Goal: Information Seeking & Learning: Learn about a topic

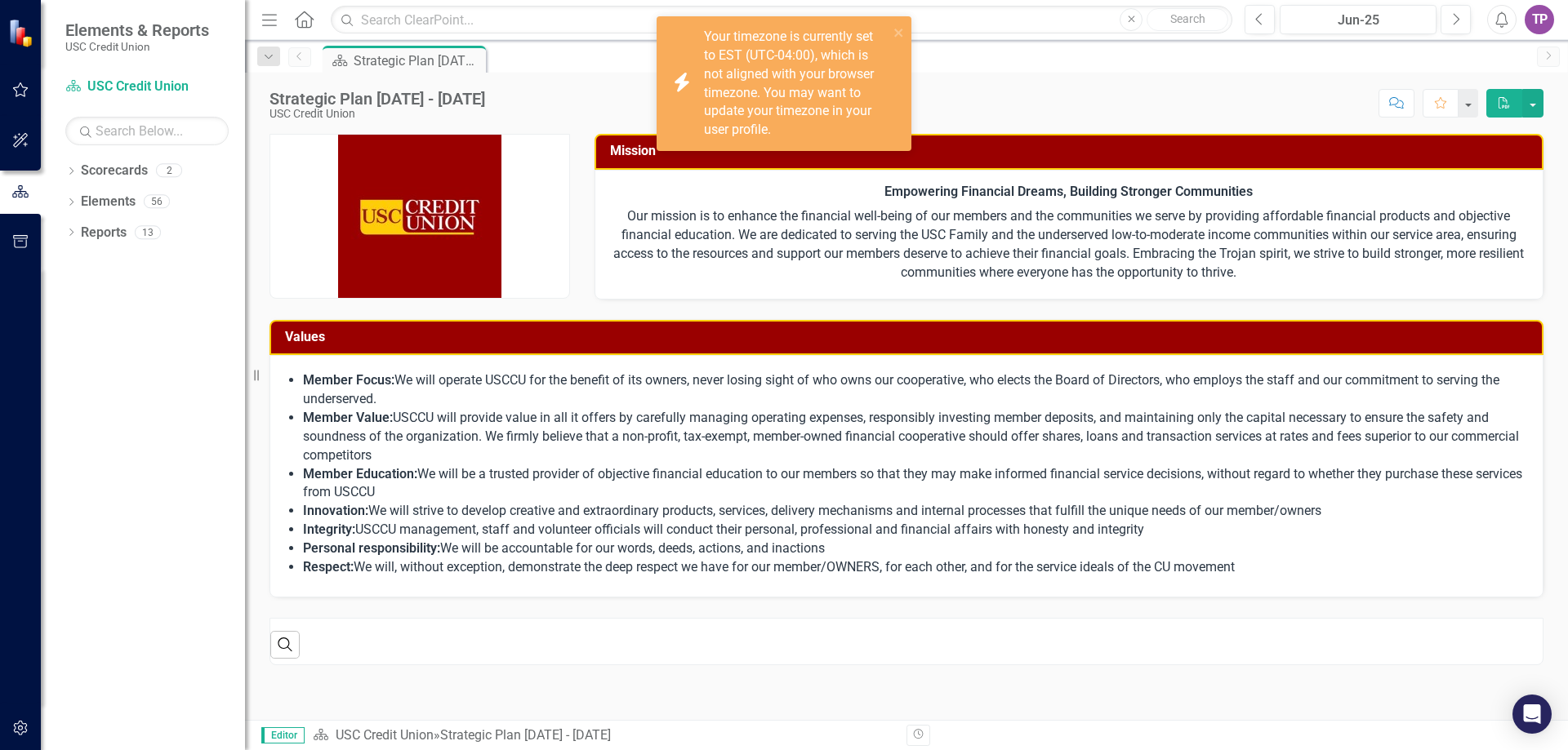
click at [1309, 78] on div "Strategic Plan [DATE] - [DATE] USC Credit Union Score: N/A Jun-25 Completed Com…" at bounding box center [906, 97] width 1323 height 49
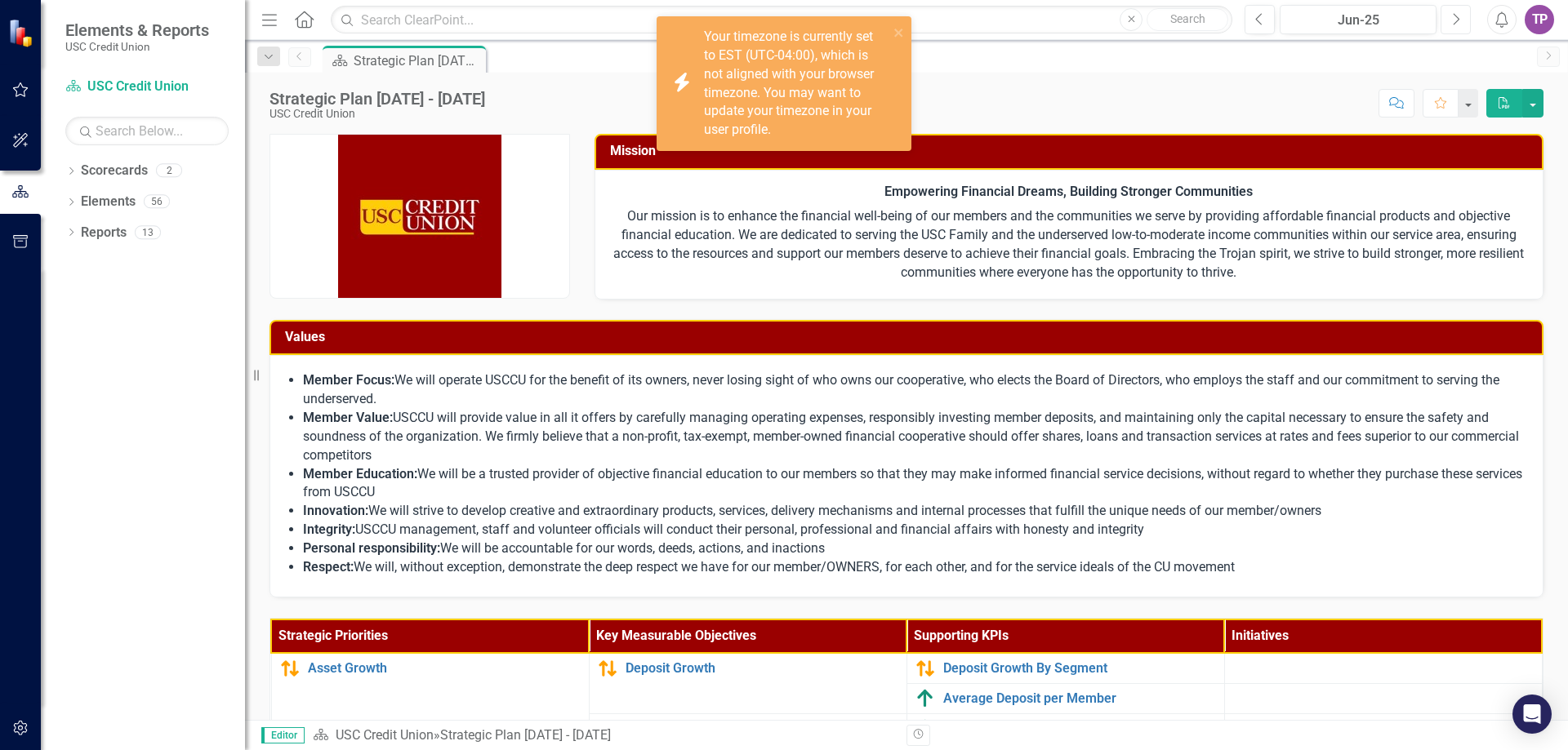
click at [1466, 15] on button "Next" at bounding box center [1456, 20] width 30 height 29
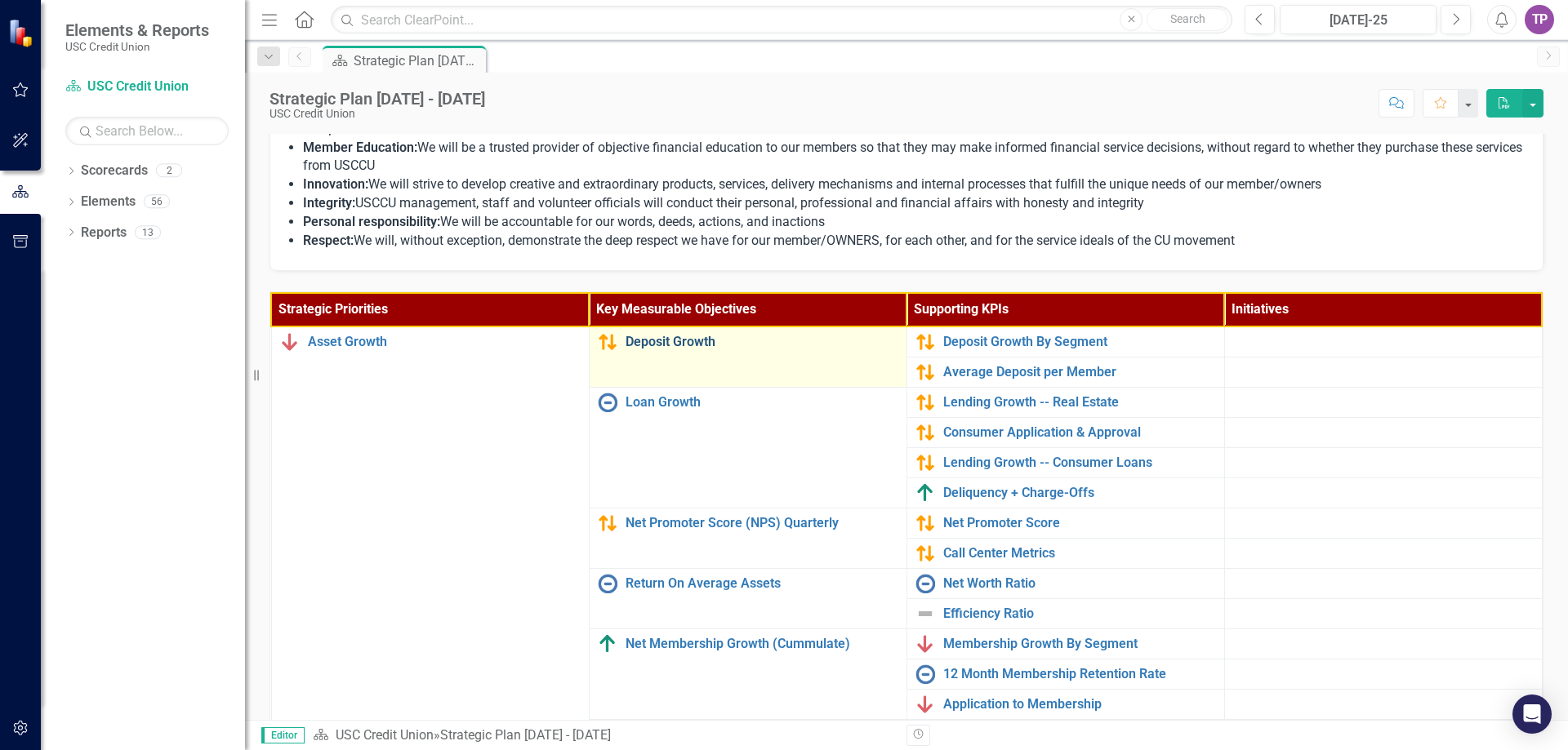
click at [682, 346] on link "Deposit Growth" at bounding box center [762, 341] width 273 height 15
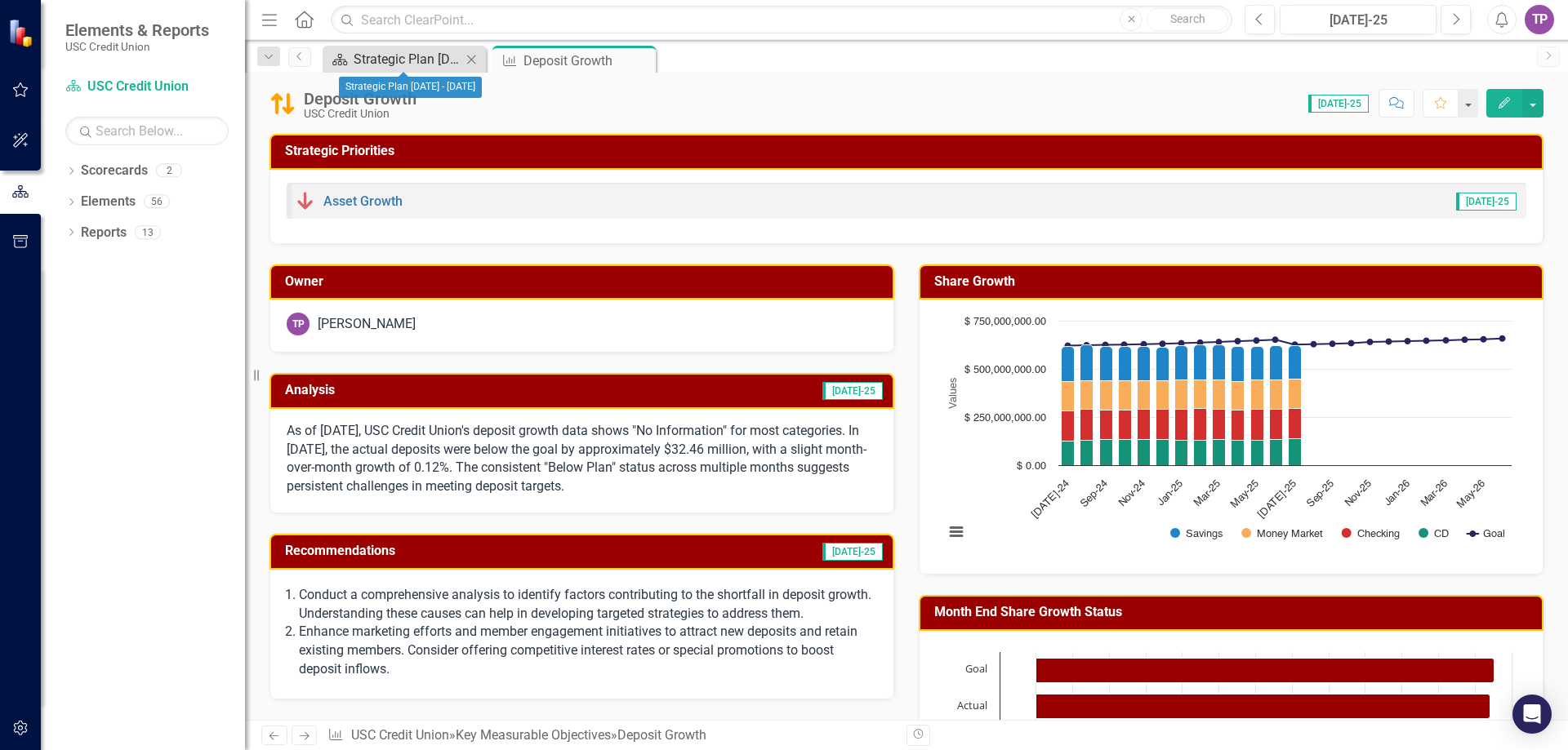
click at [432, 61] on div "Strategic Plan [DATE] - [DATE]" at bounding box center [407, 60] width 108 height 21
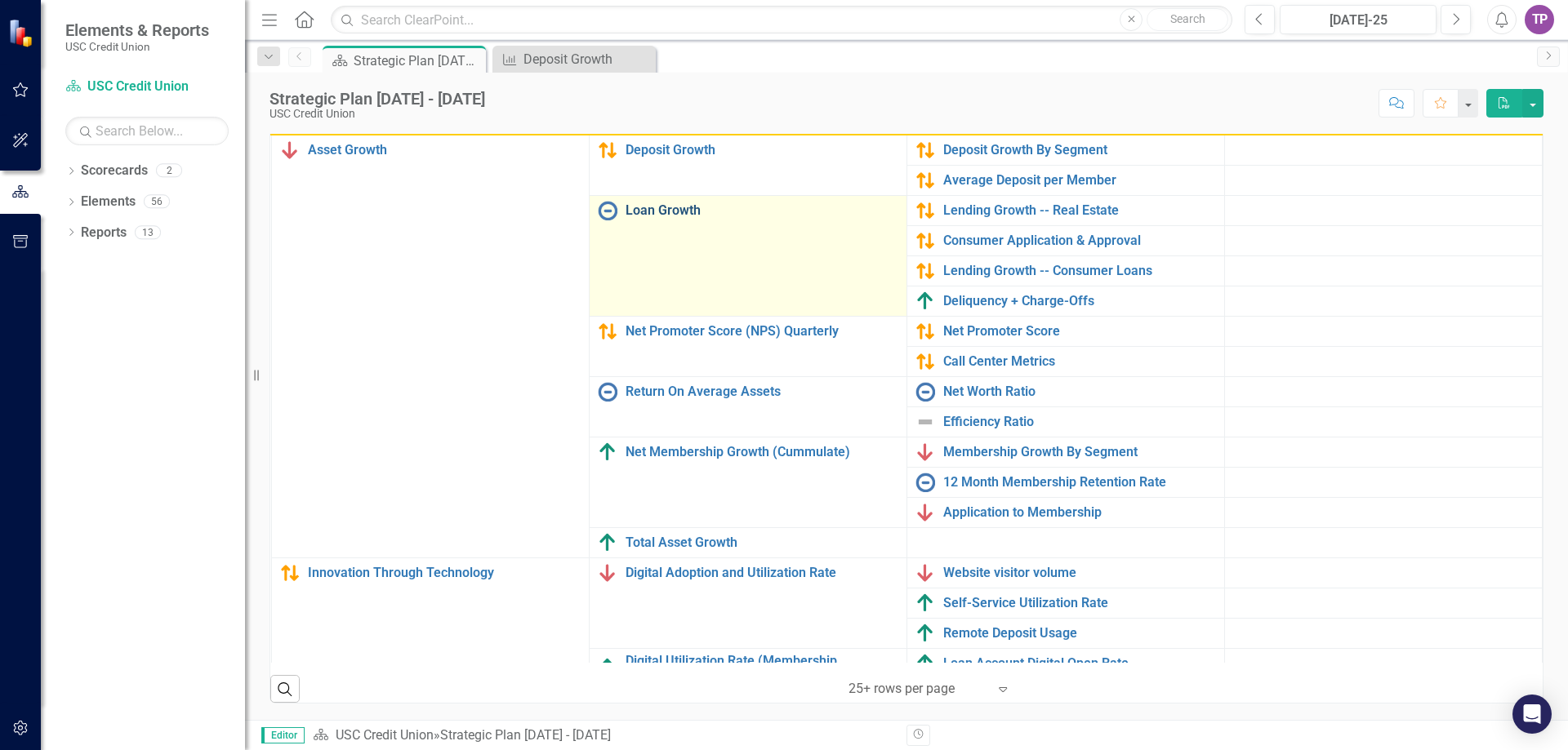
click at [658, 206] on link "Loan Growth" at bounding box center [762, 210] width 273 height 15
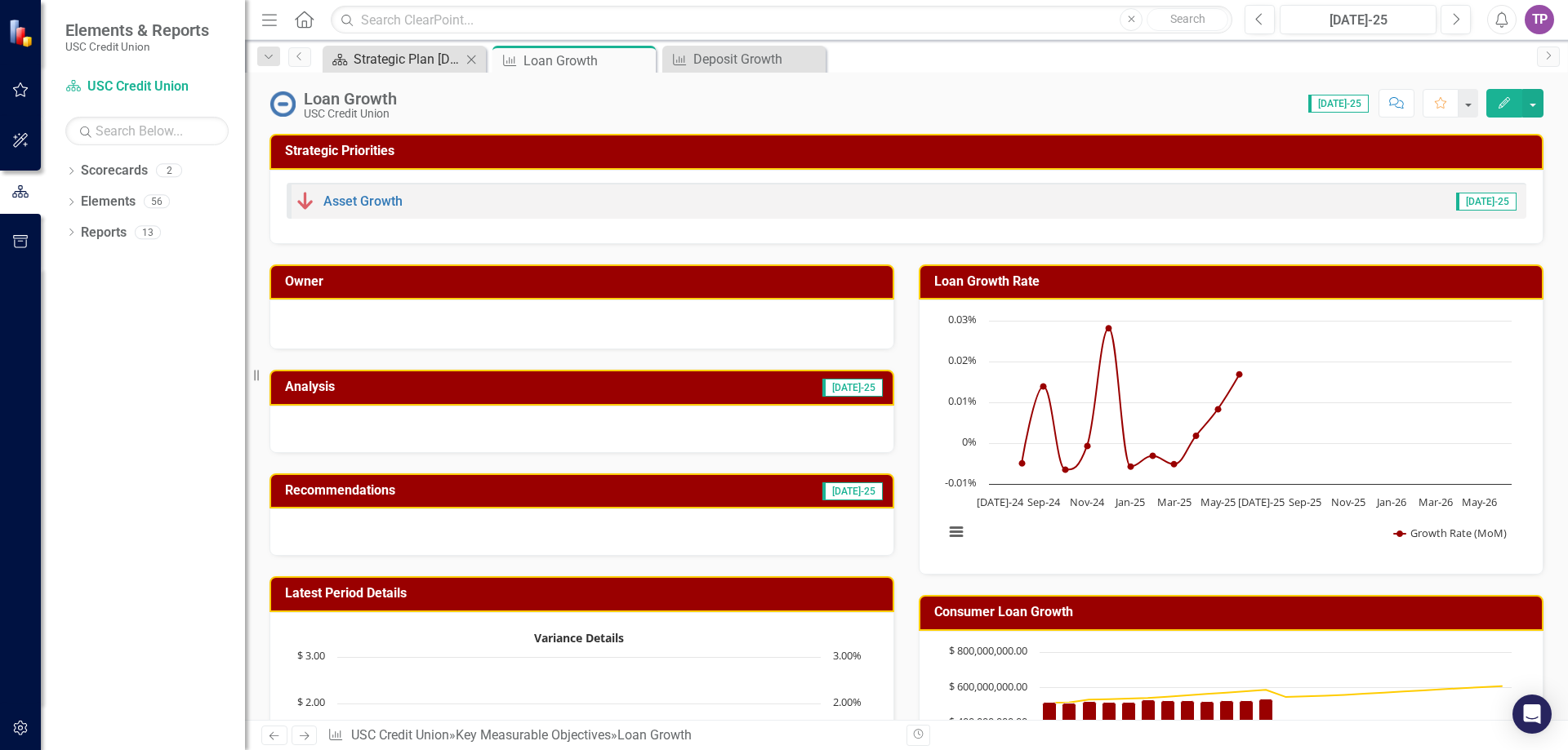
click at [411, 62] on div "Strategic Plan [DATE] - [DATE]" at bounding box center [407, 60] width 108 height 21
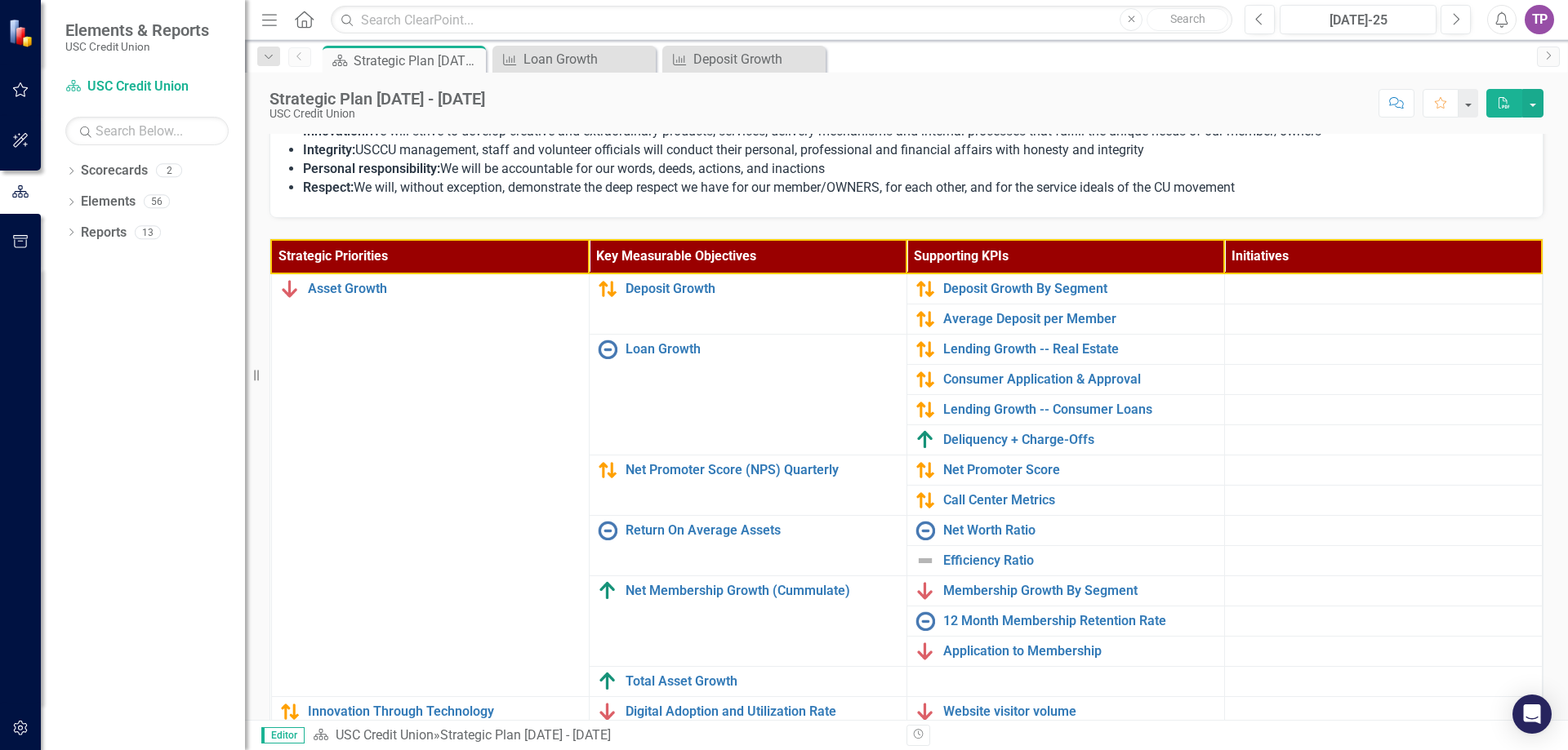
scroll to position [408, 0]
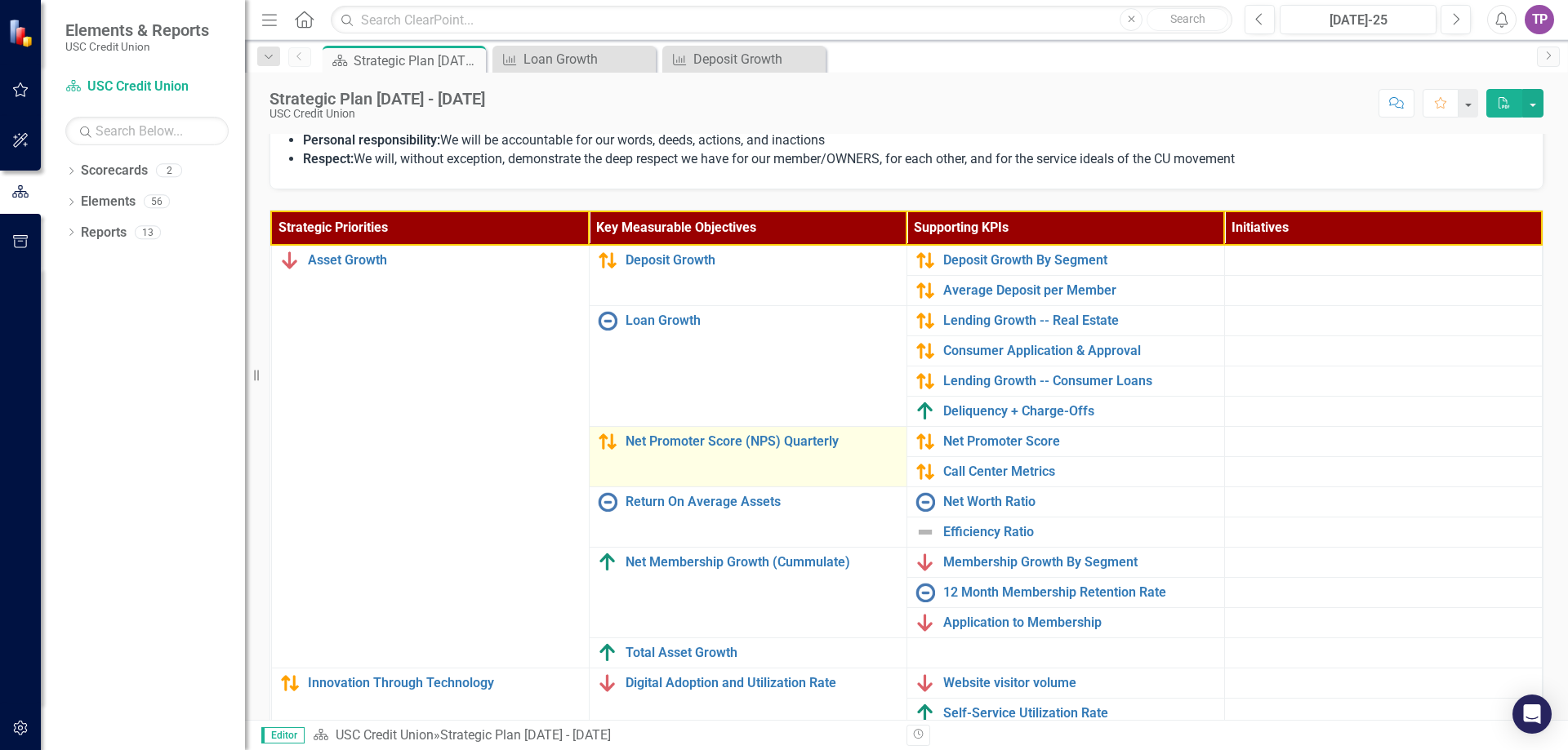
click at [643, 453] on td "Net Promoter Score (NPS) Quarterly Edit Edit Key Measurable Objective Link Open…" at bounding box center [748, 456] width 318 height 60
click at [643, 442] on link "Net Promoter Score (NPS) Quarterly" at bounding box center [762, 442] width 273 height 15
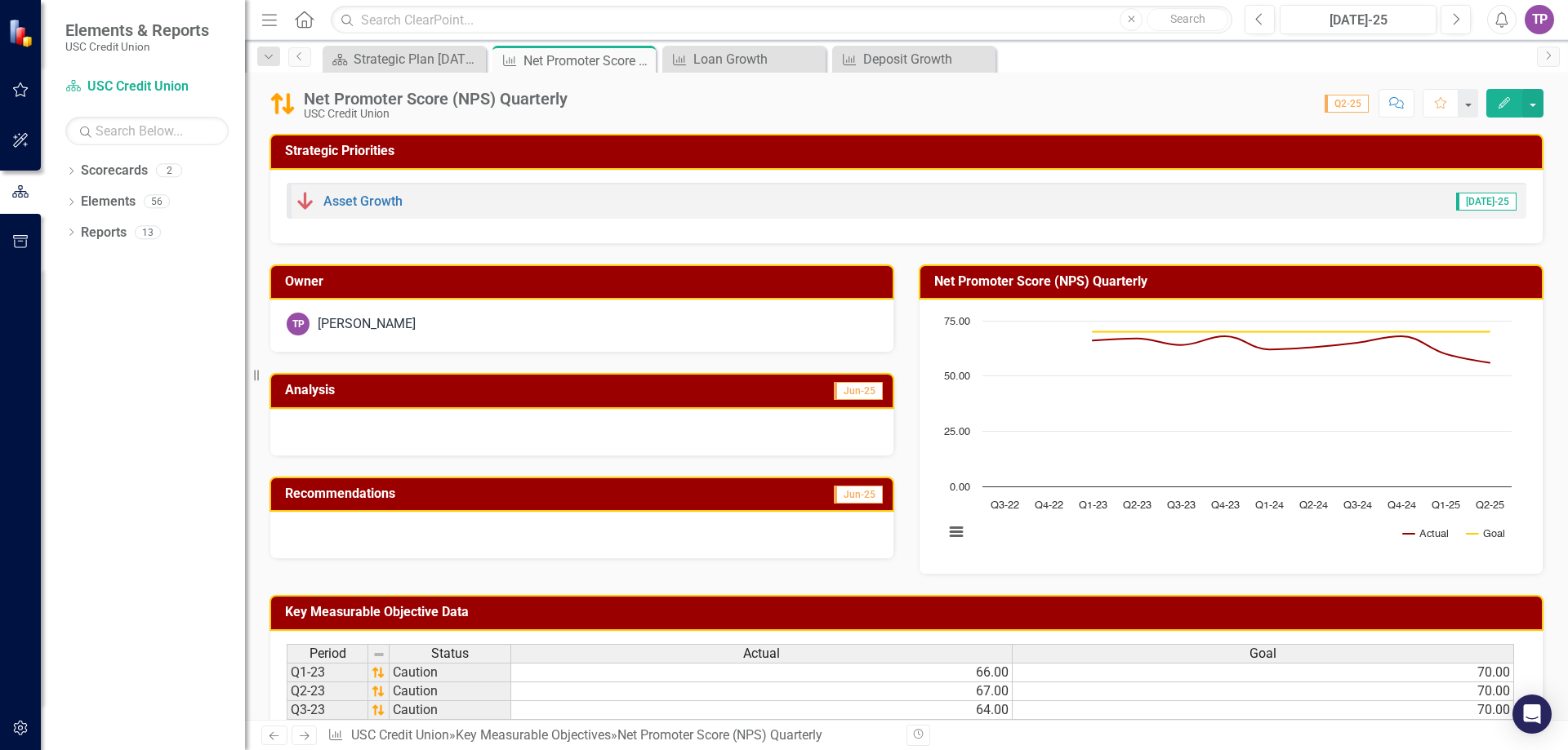
scroll to position [211, 0]
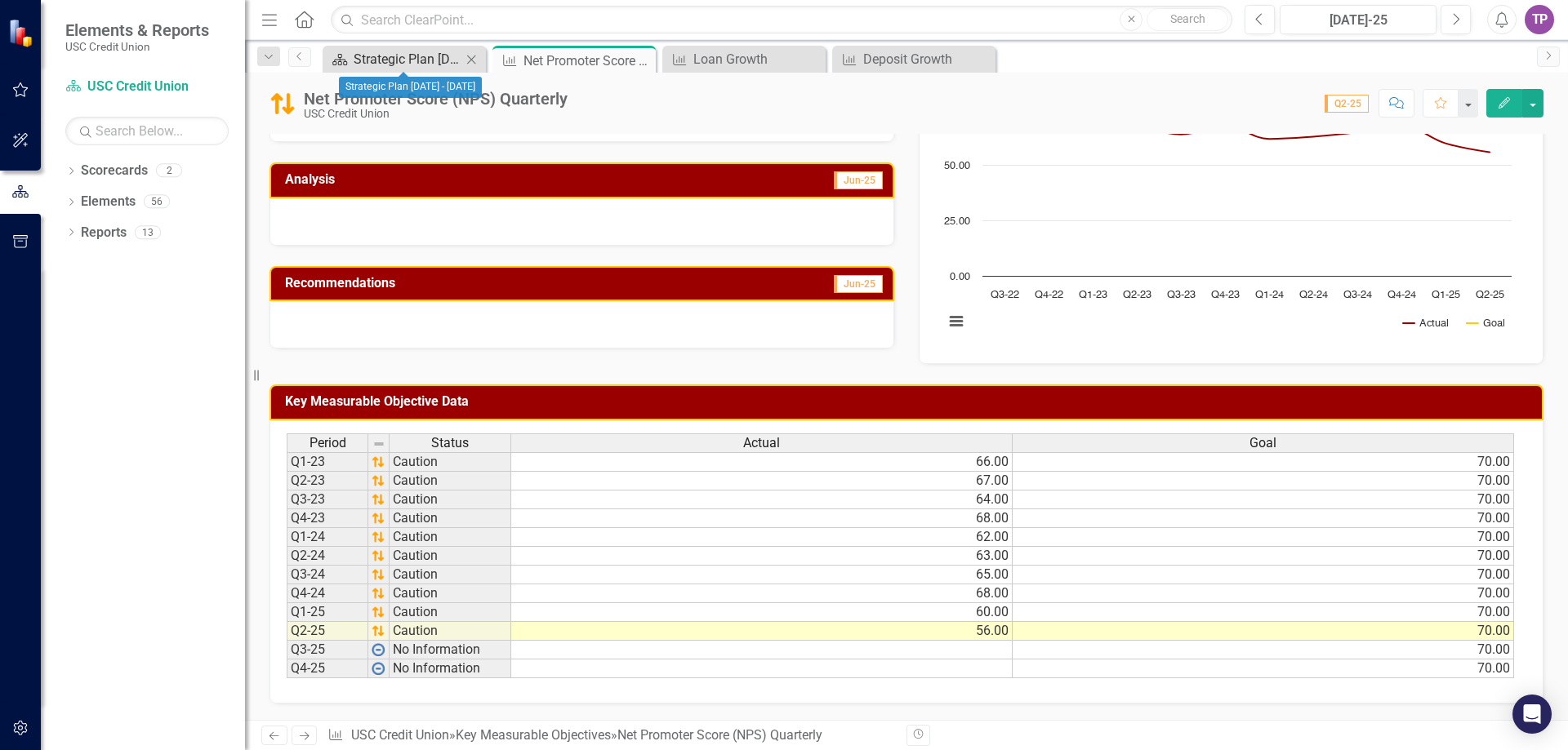
click at [436, 55] on div "Strategic Plan [DATE] - [DATE]" at bounding box center [407, 60] width 108 height 21
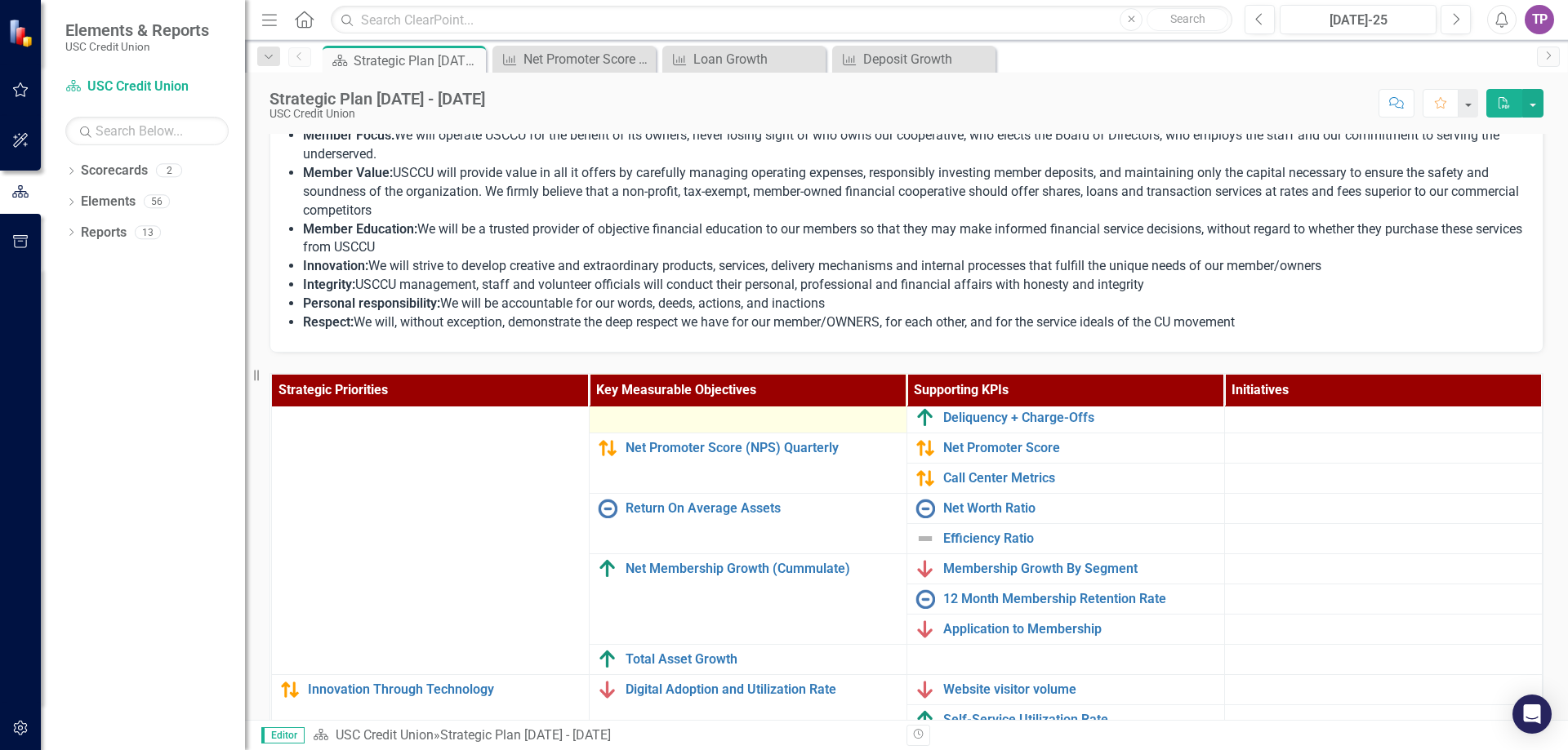
scroll to position [163, 0]
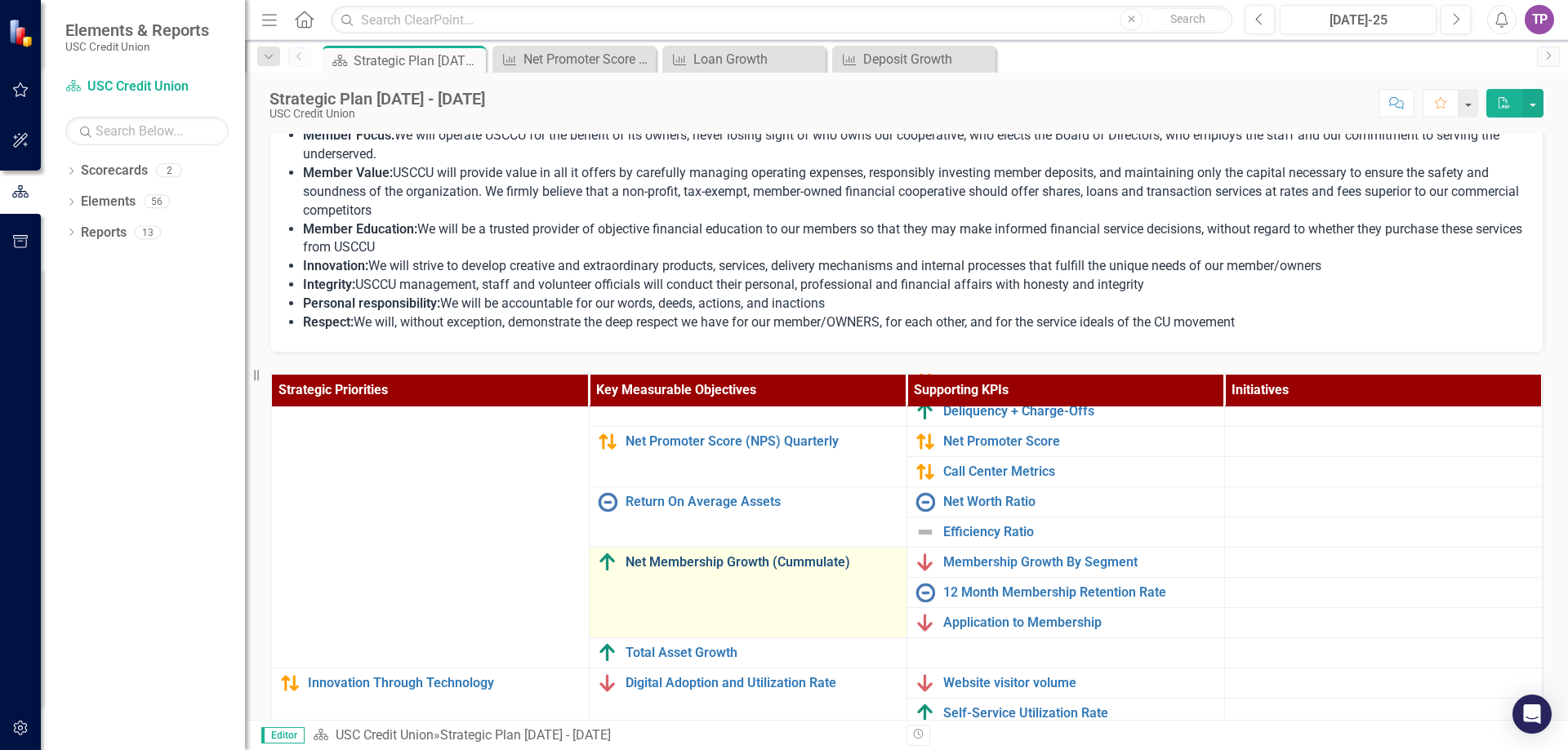
click at [648, 565] on link "Net Membership Growth (Cummulate)" at bounding box center [762, 562] width 273 height 15
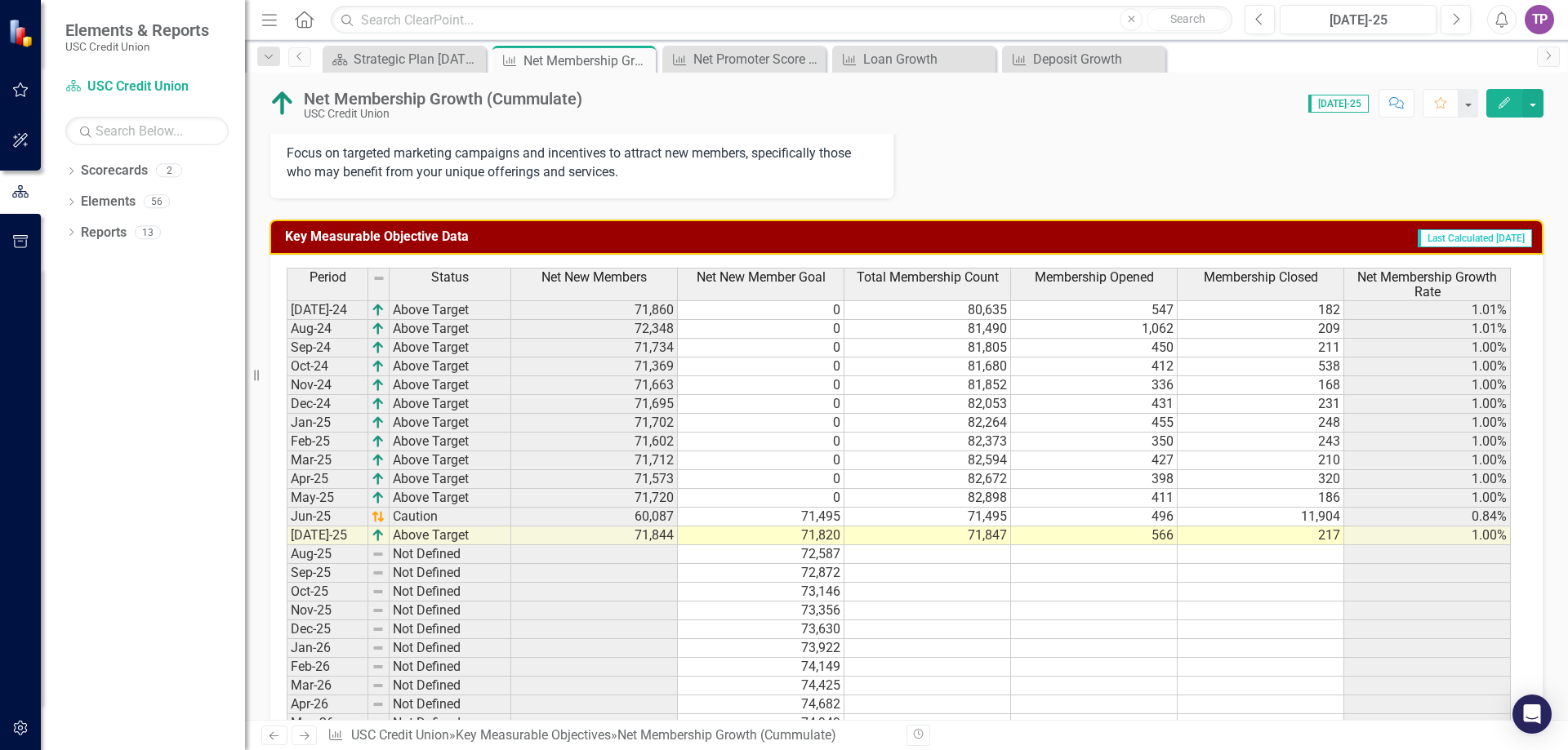
scroll to position [399, 0]
